Goal: Information Seeking & Learning: Learn about a topic

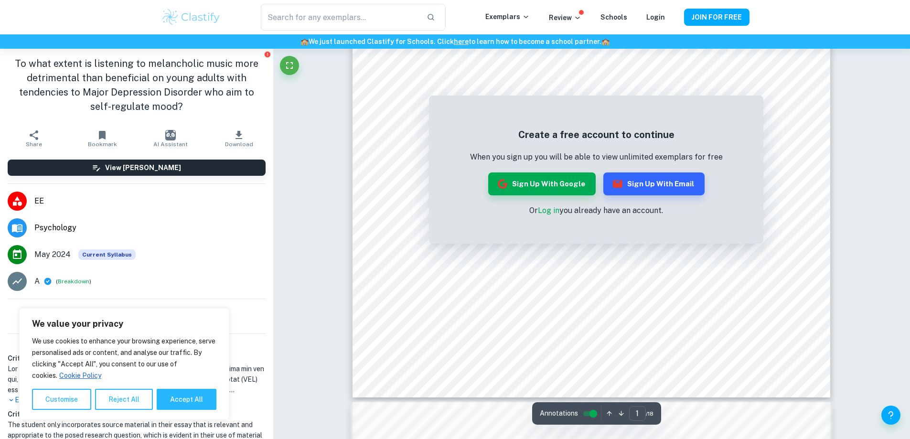
scroll to position [179, 0]
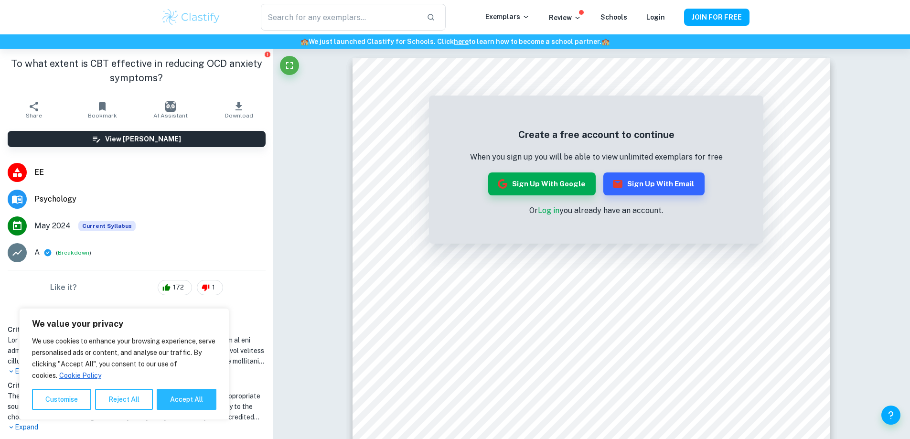
click at [42, 169] on span "EE" at bounding box center [149, 172] width 231 height 11
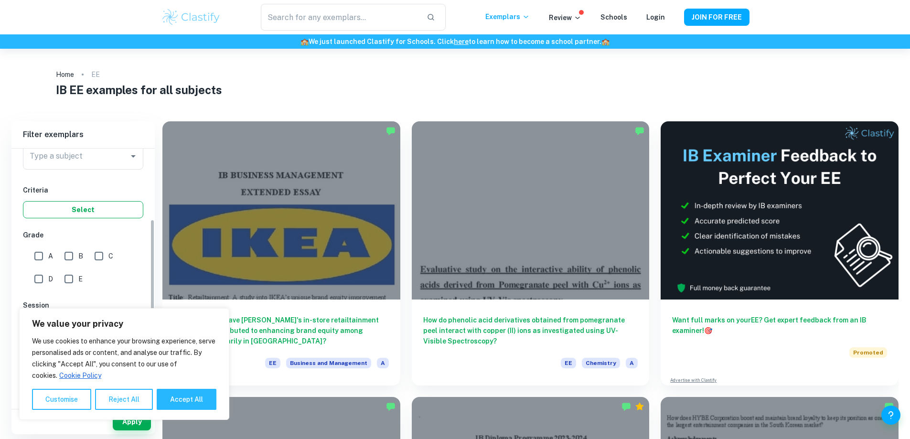
scroll to position [95, 0]
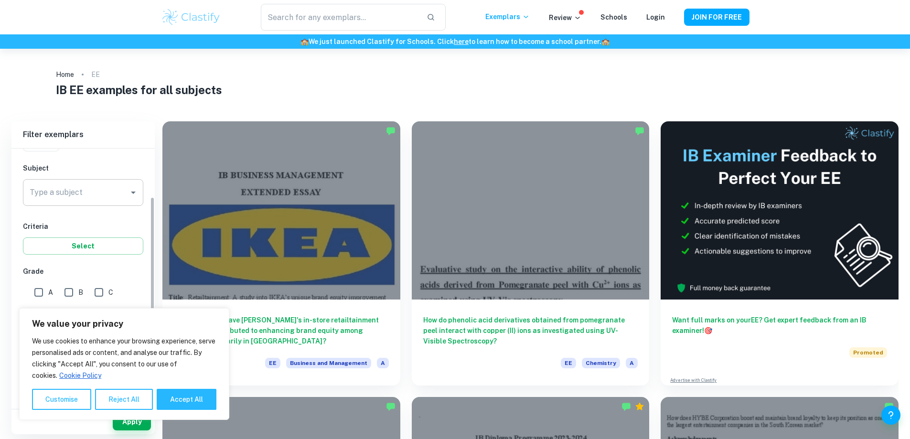
click at [85, 186] on input "Type a subject" at bounding box center [75, 192] width 97 height 18
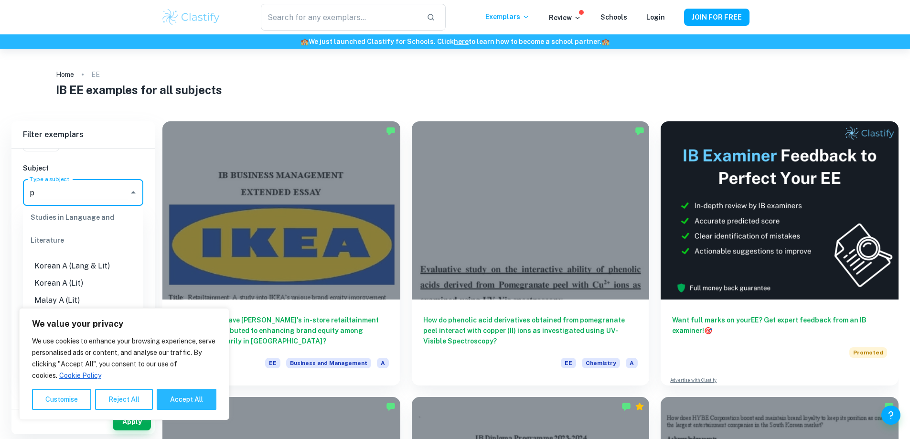
scroll to position [0, 0]
click at [100, 249] on li "Psychology" at bounding box center [83, 241] width 120 height 17
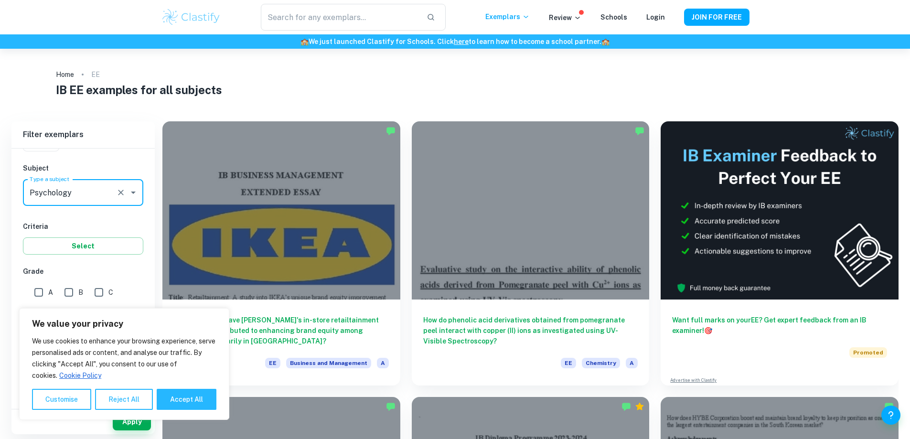
type input "Psychology"
click at [40, 297] on input "A" at bounding box center [38, 292] width 19 height 19
checkbox input "true"
click at [146, 398] on button "Reject All" at bounding box center [124, 399] width 58 height 21
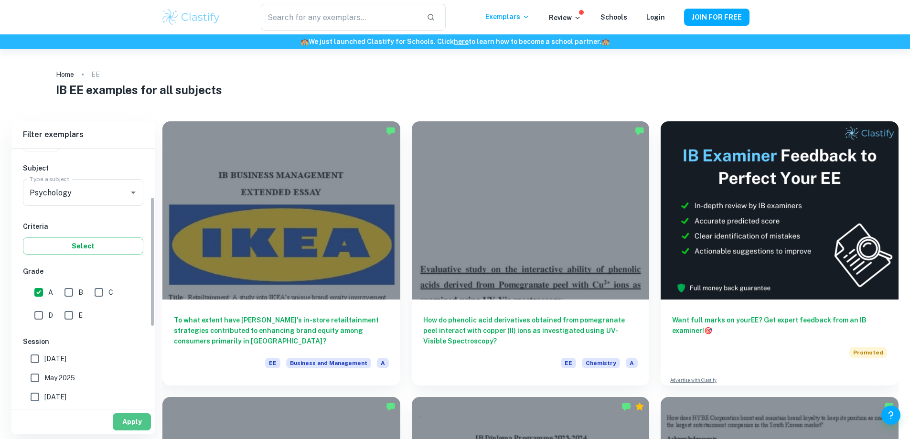
click at [126, 417] on button "Apply" at bounding box center [132, 421] width 38 height 17
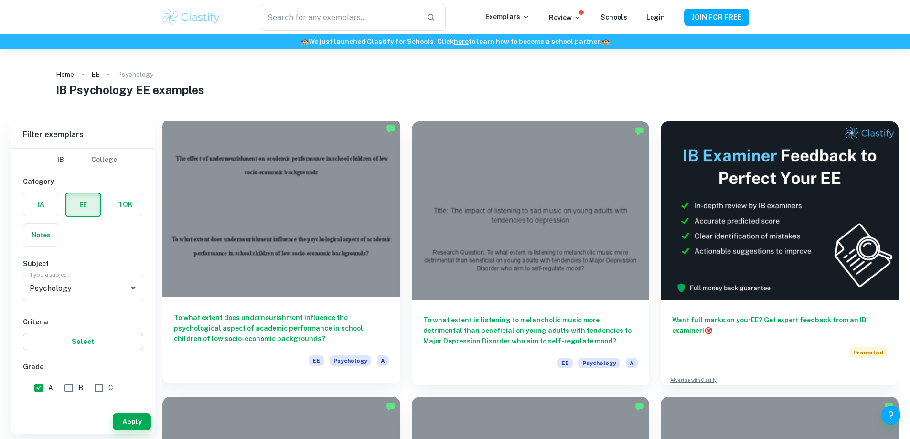
click at [257, 200] on div at bounding box center [281, 208] width 238 height 178
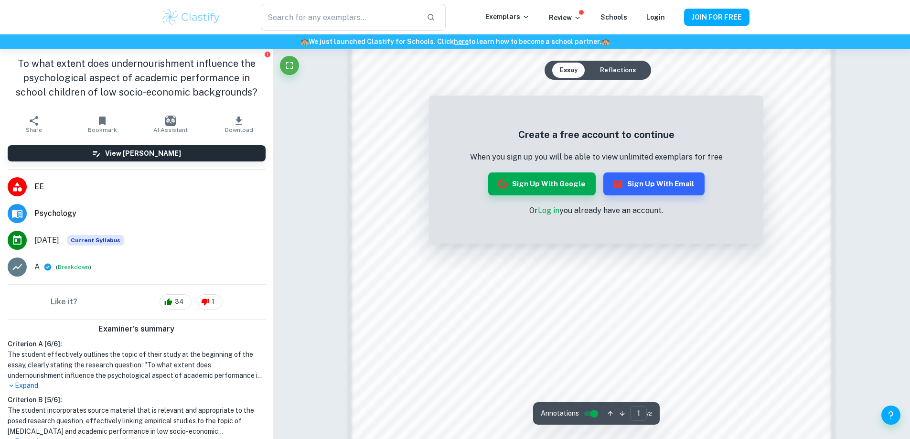
scroll to position [563, 0]
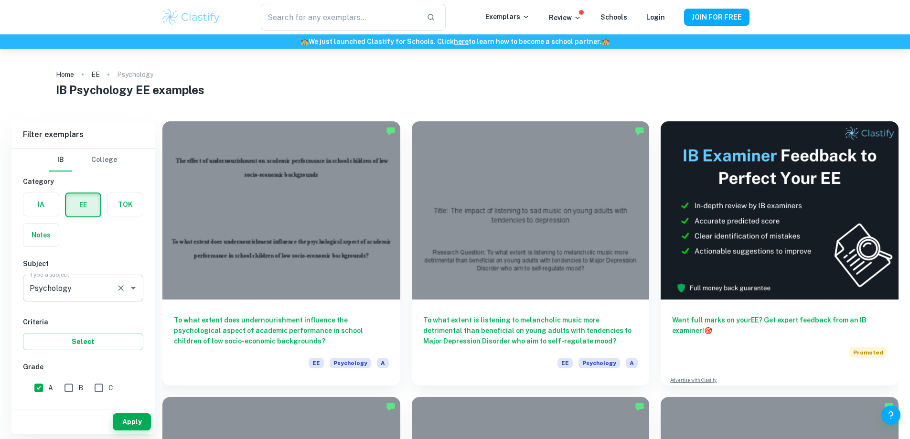
click at [78, 293] on input "Psychology" at bounding box center [69, 288] width 85 height 18
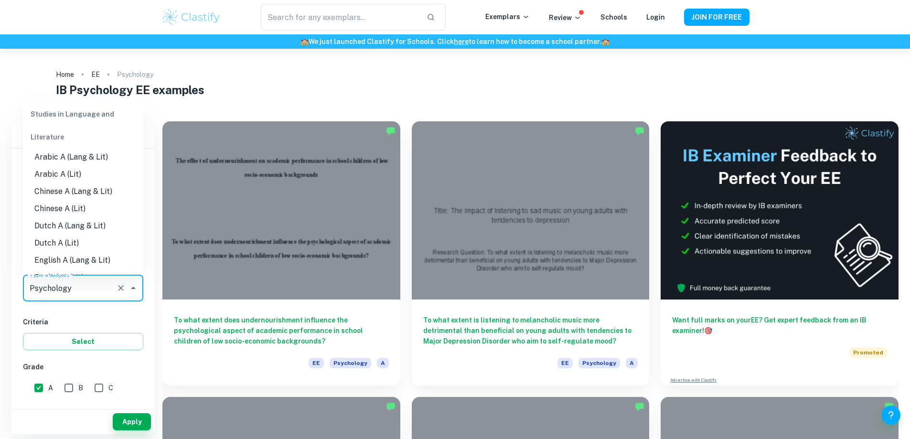
scroll to position [877, 0]
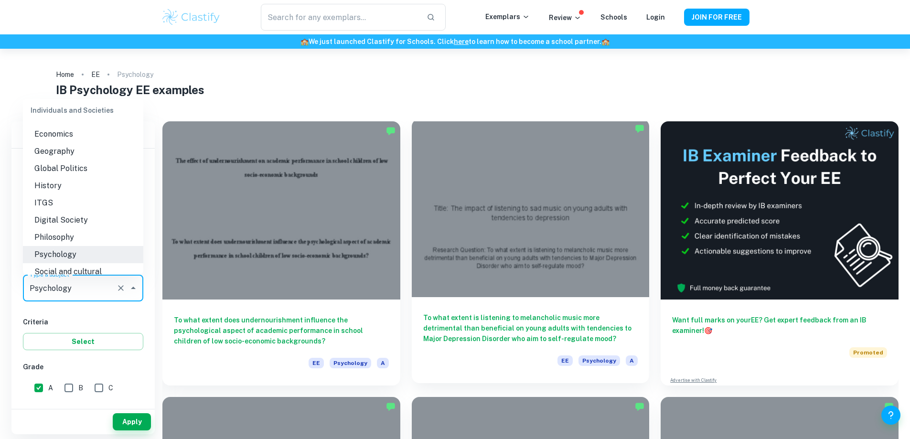
click at [423, 312] on h6 "To what extent is listening to melancholic music more detrimental than benefici…" at bounding box center [530, 328] width 215 height 32
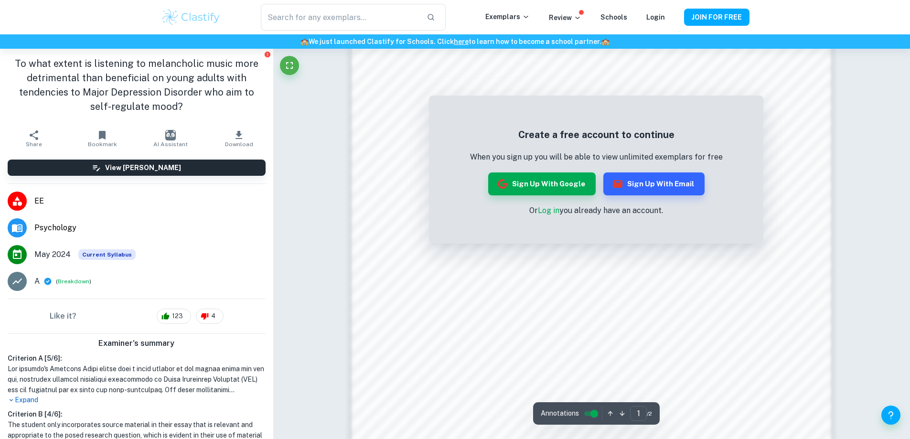
scroll to position [668, 0]
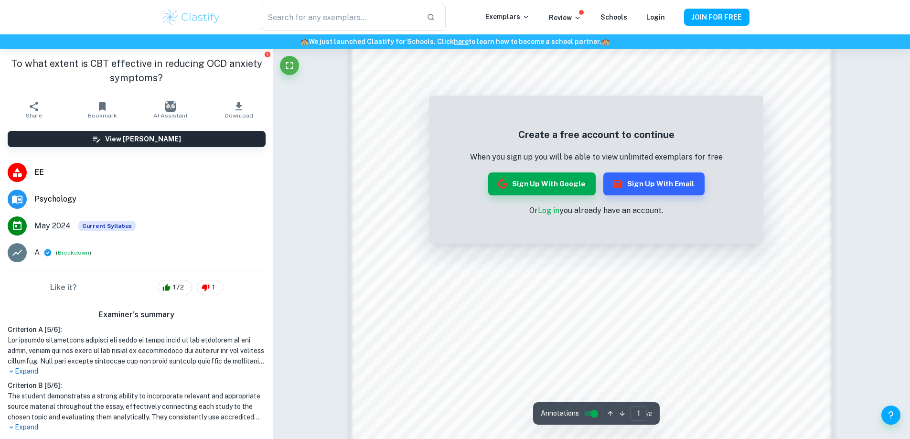
scroll to position [621, 0]
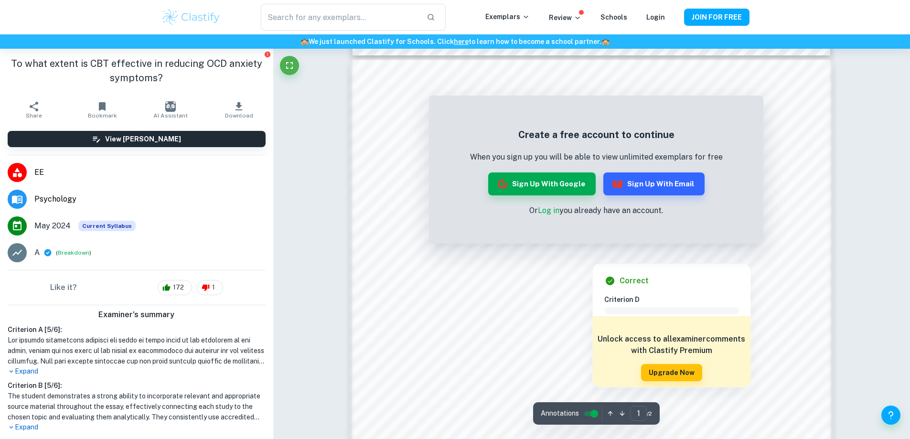
click at [546, 211] on link "Log in" at bounding box center [548, 210] width 21 height 9
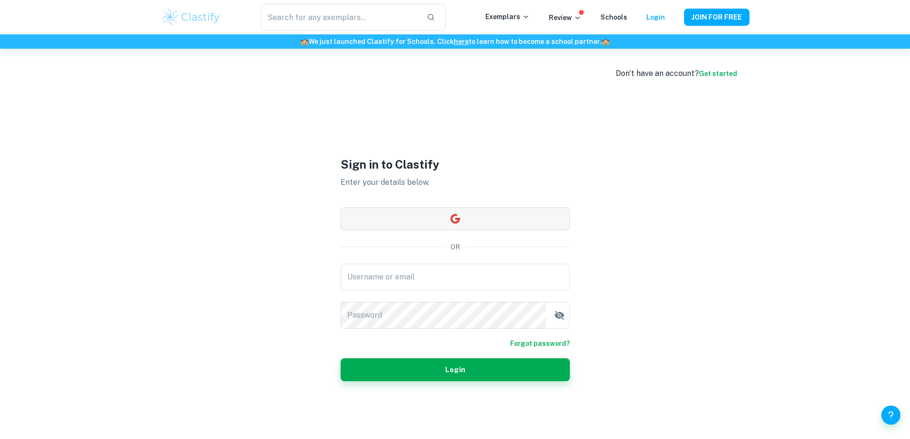
click at [482, 224] on button "button" at bounding box center [454, 218] width 229 height 23
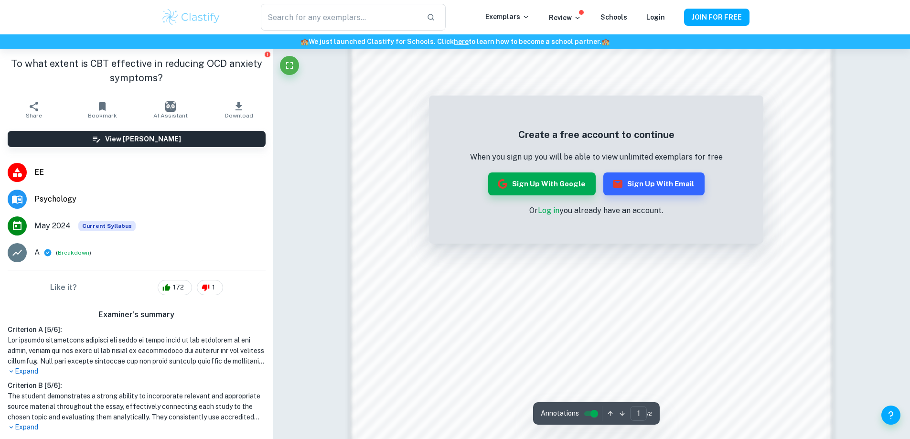
scroll to position [622, 0]
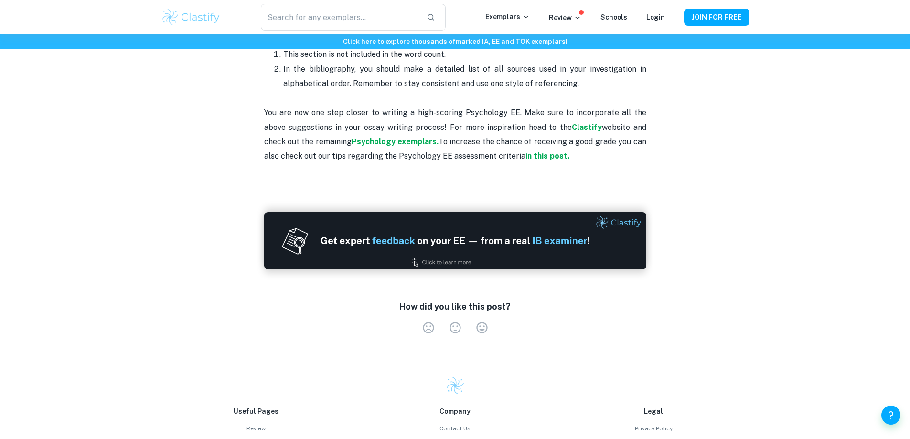
scroll to position [1671, 0]
